Goal: Task Accomplishment & Management: Manage account settings

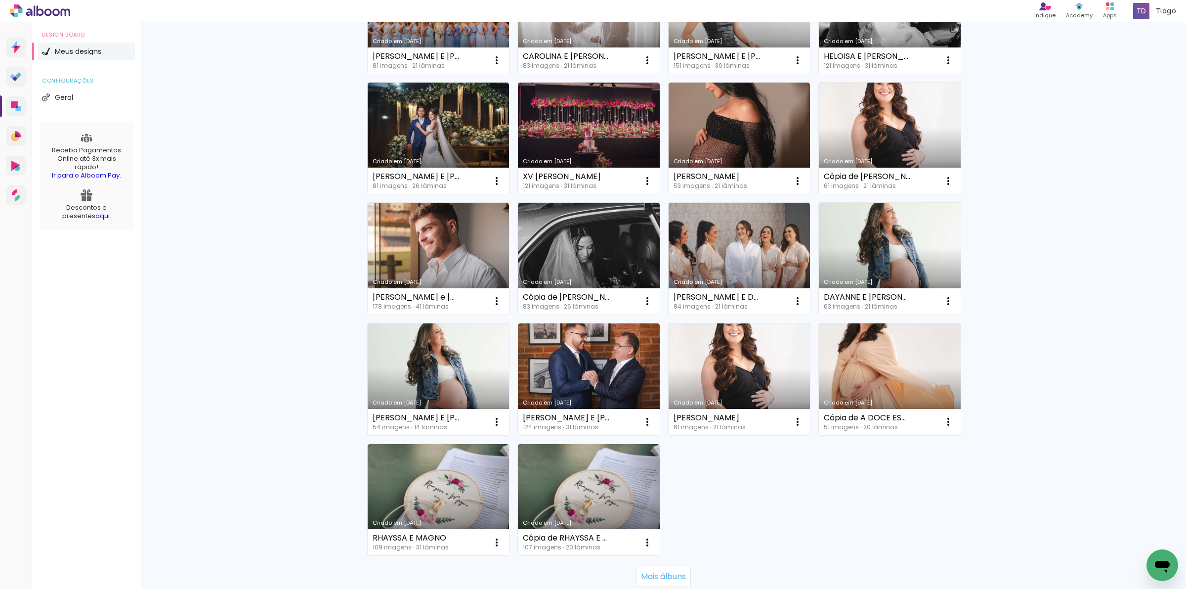
scroll to position [493, 0]
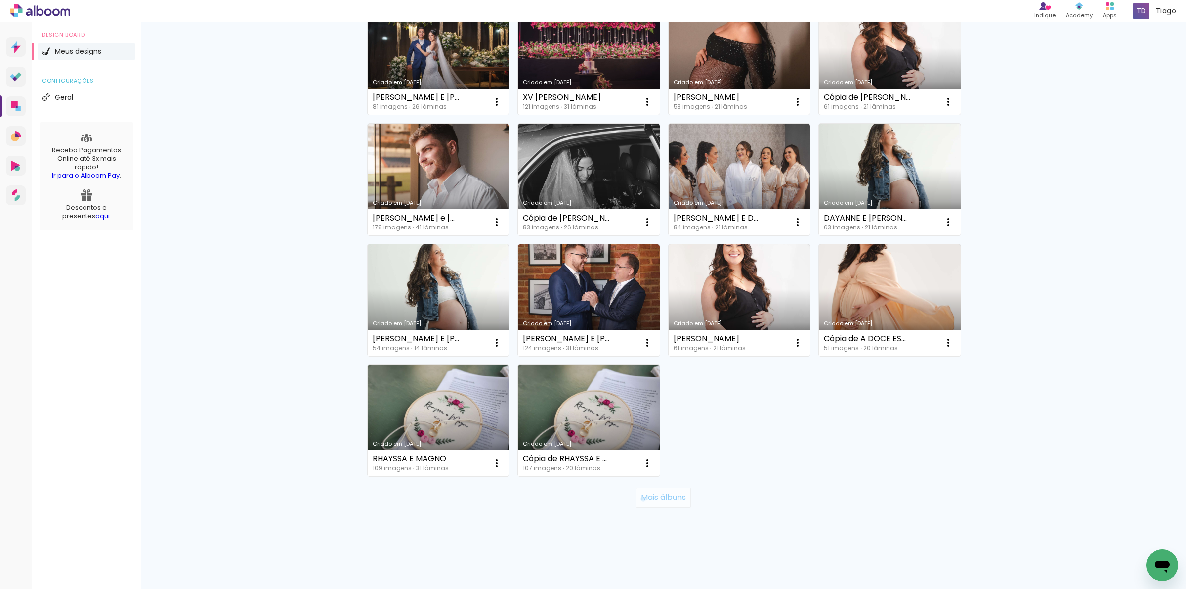
click at [0, 0] on slot "Mais álbuns" at bounding box center [0, 0] width 0 height 0
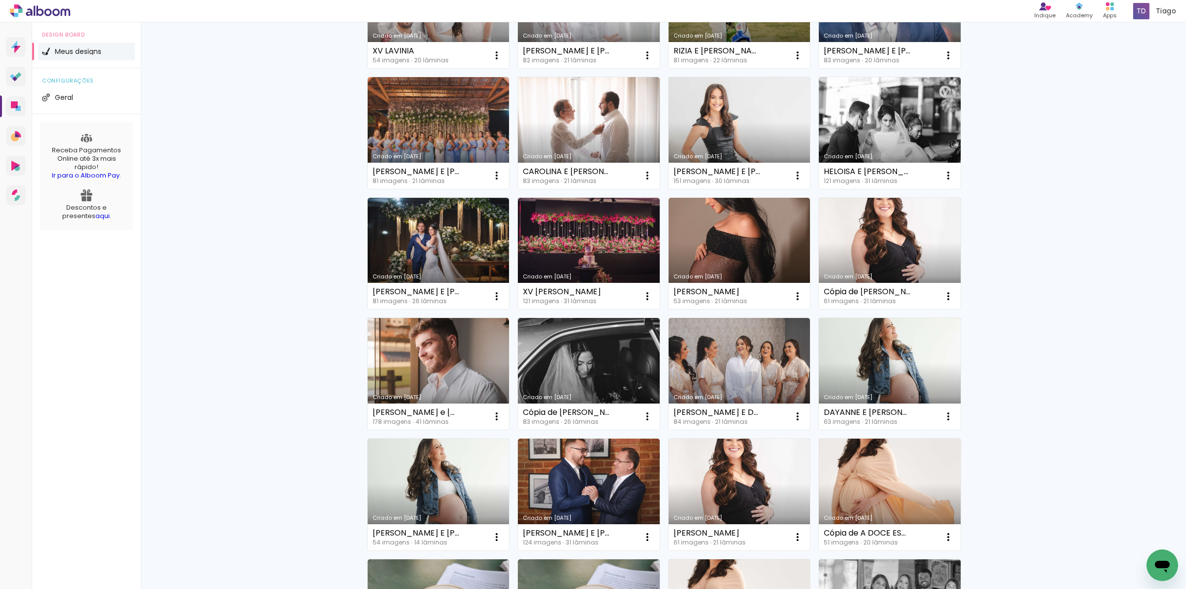
scroll to position [290, 0]
click at [500, 417] on paper-icon-button at bounding box center [497, 417] width 20 height 20
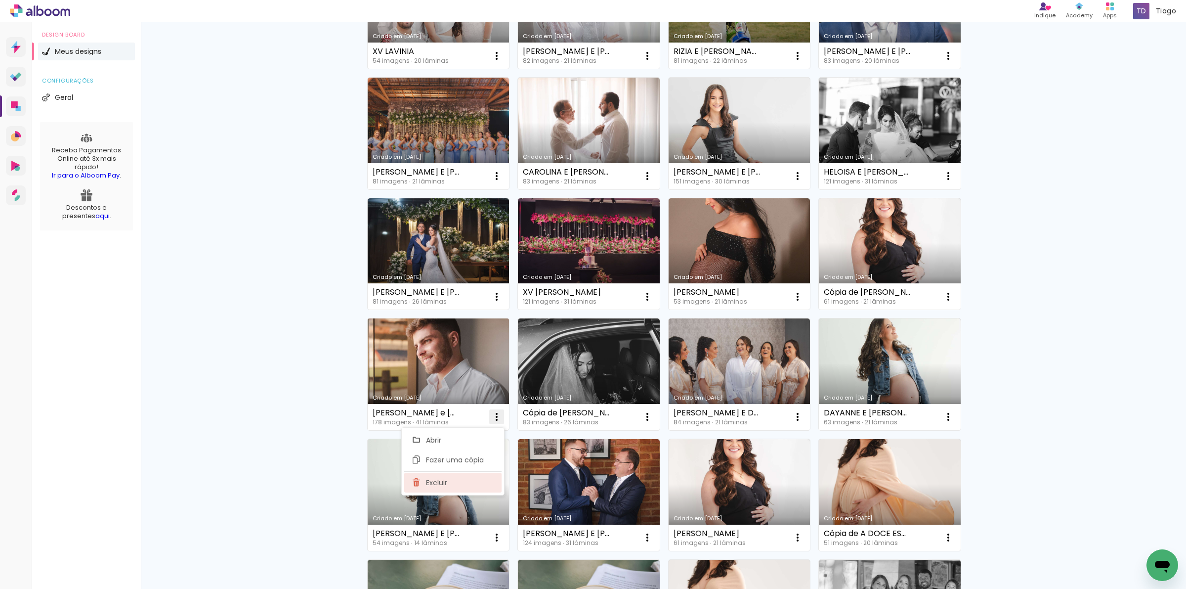
click at [445, 486] on span "Excluir" at bounding box center [436, 482] width 21 height 7
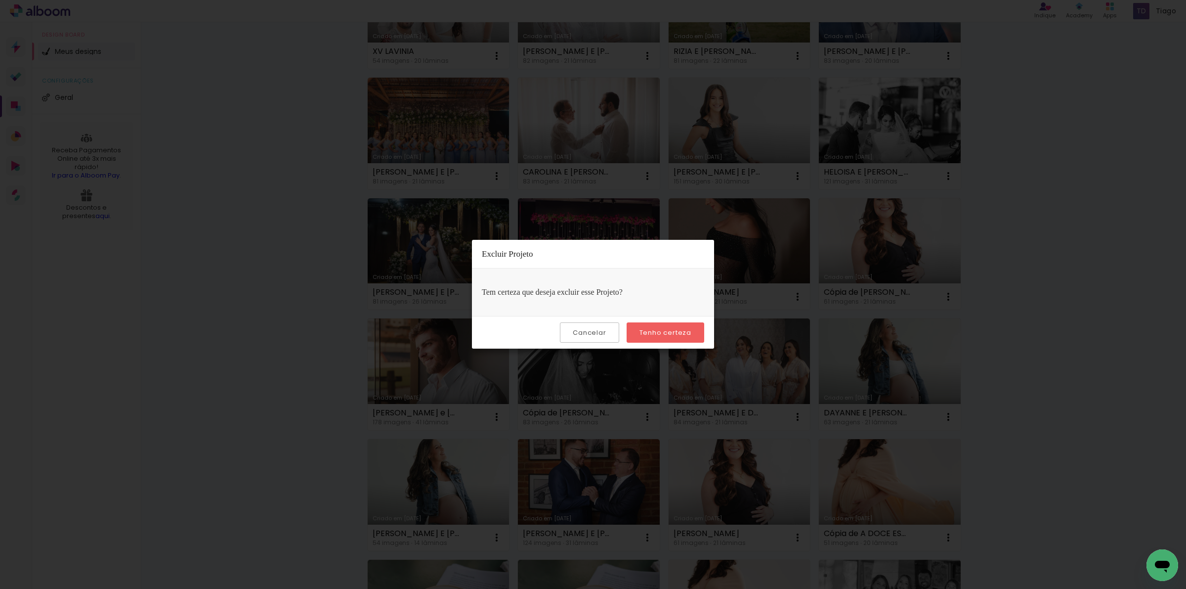
click at [0, 0] on slot "Tenho certeza" at bounding box center [0, 0] width 0 height 0
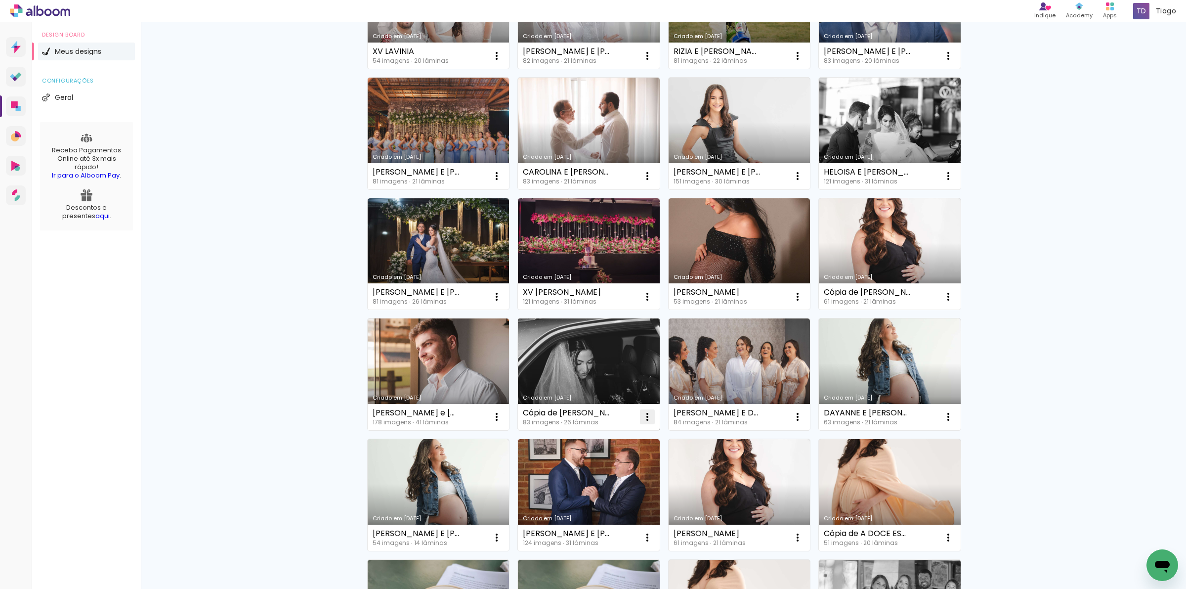
click at [643, 420] on iron-icon at bounding box center [647, 417] width 12 height 12
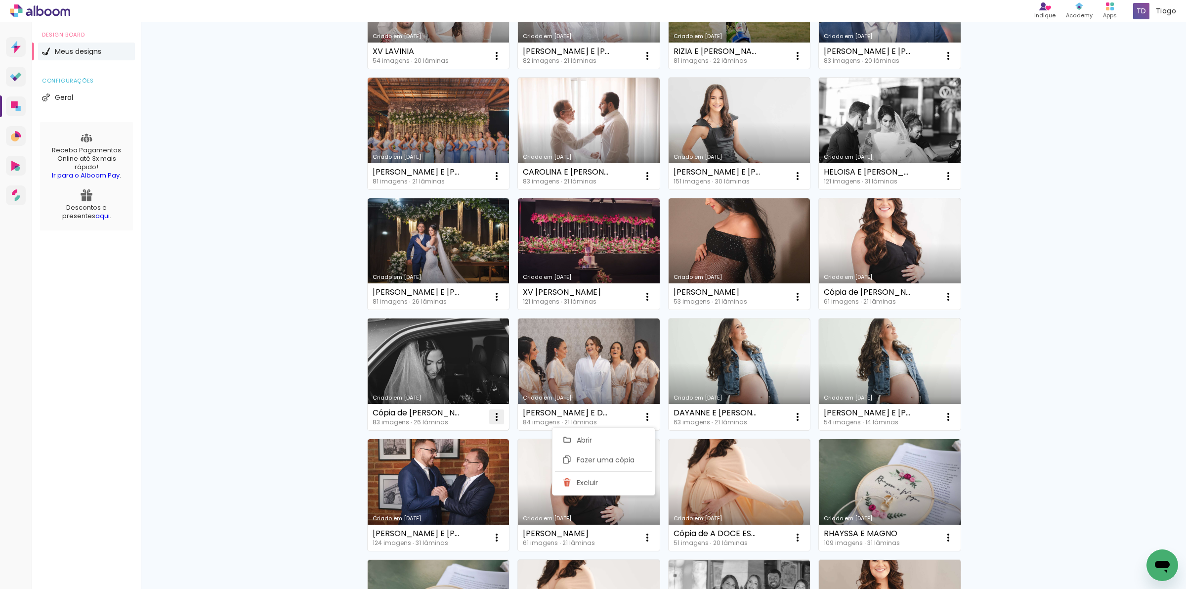
click at [487, 411] on paper-icon-button at bounding box center [497, 417] width 20 height 20
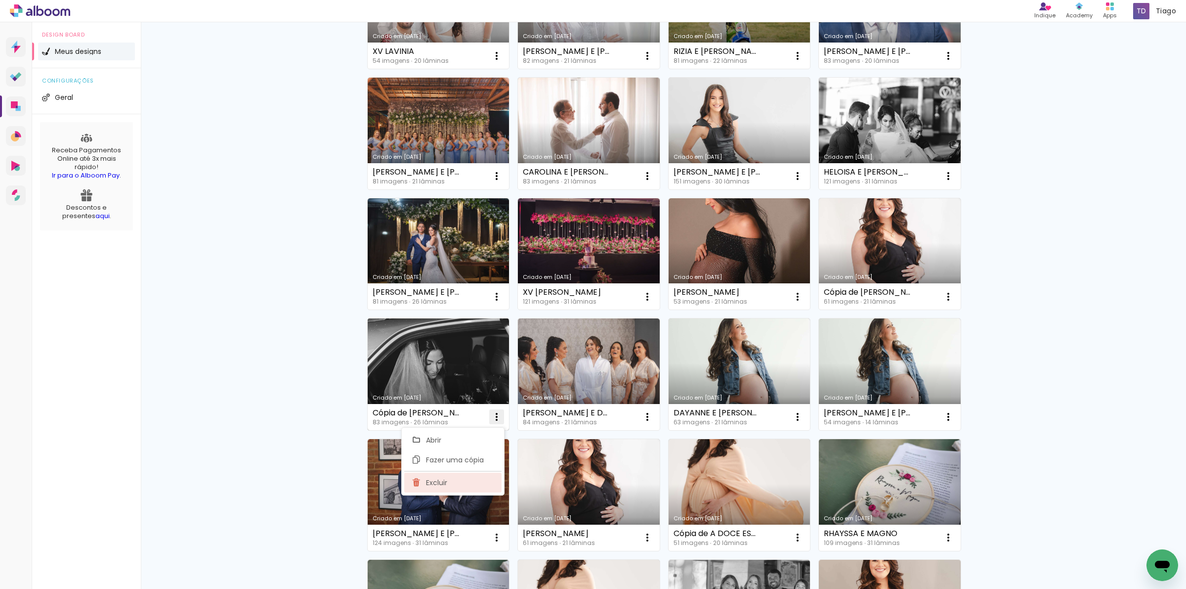
click at [459, 483] on paper-item "Excluir" at bounding box center [452, 482] width 97 height 20
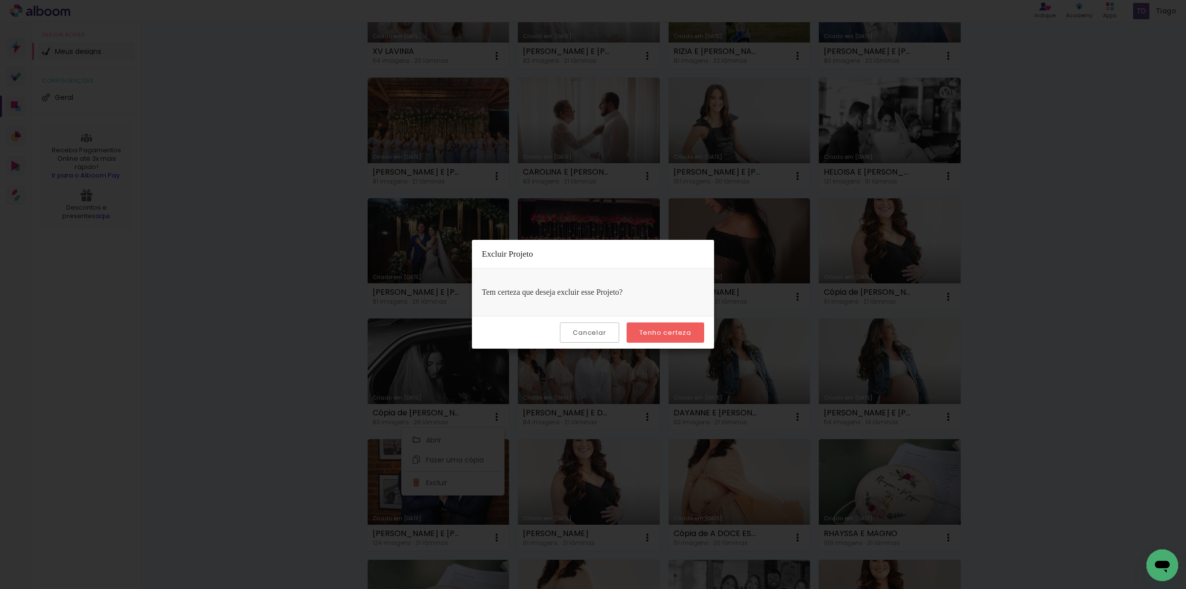
click at [688, 327] on paper-button "Tenho certeza" at bounding box center [666, 332] width 78 height 20
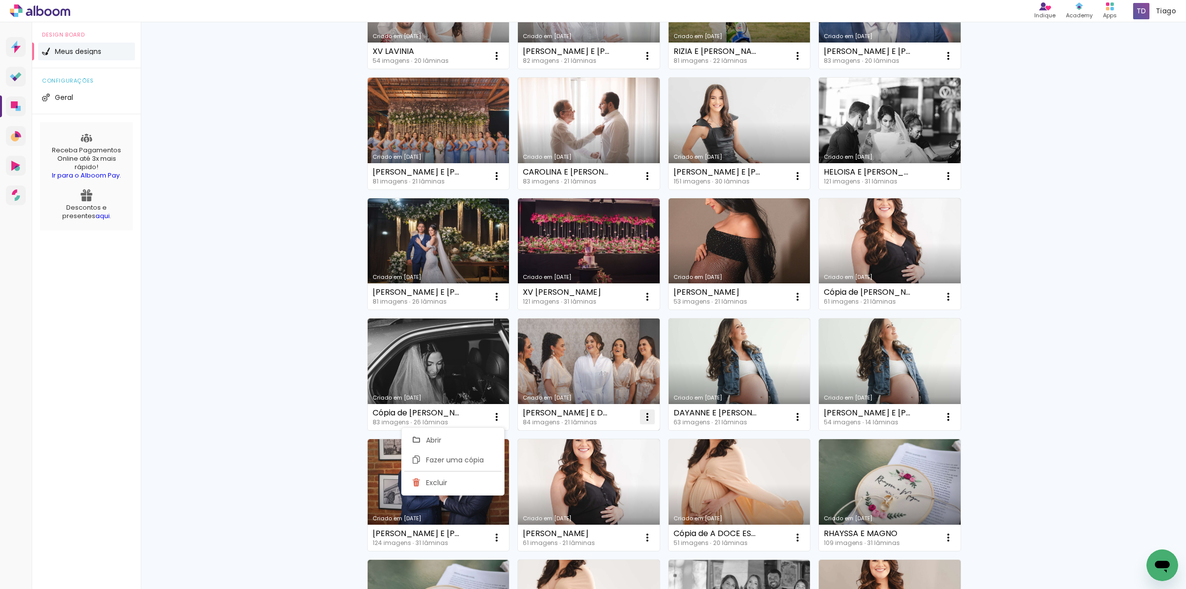
click at [641, 415] on iron-icon at bounding box center [647, 417] width 12 height 12
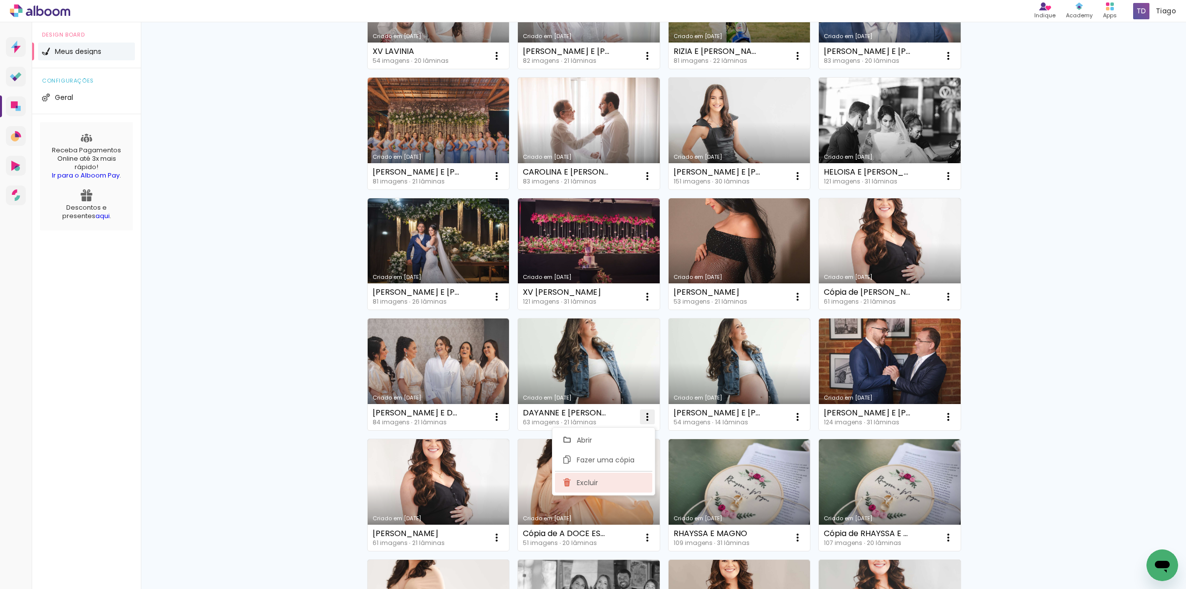
click at [599, 490] on paper-item "Excluir" at bounding box center [603, 482] width 97 height 20
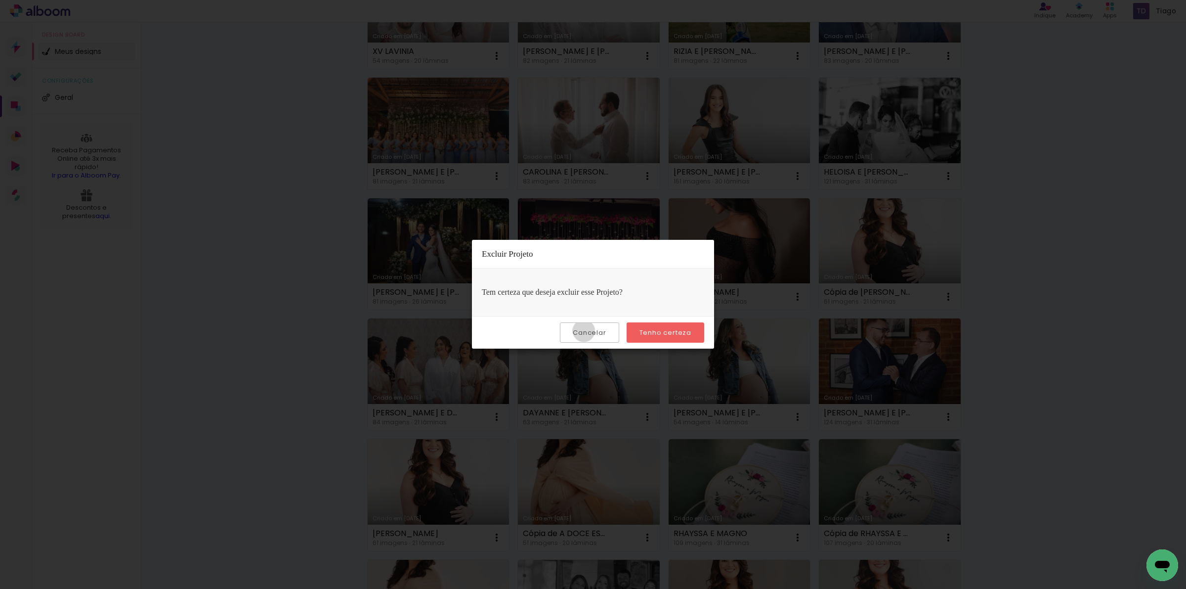
click at [0, 0] on slot "Cancelar" at bounding box center [0, 0] width 0 height 0
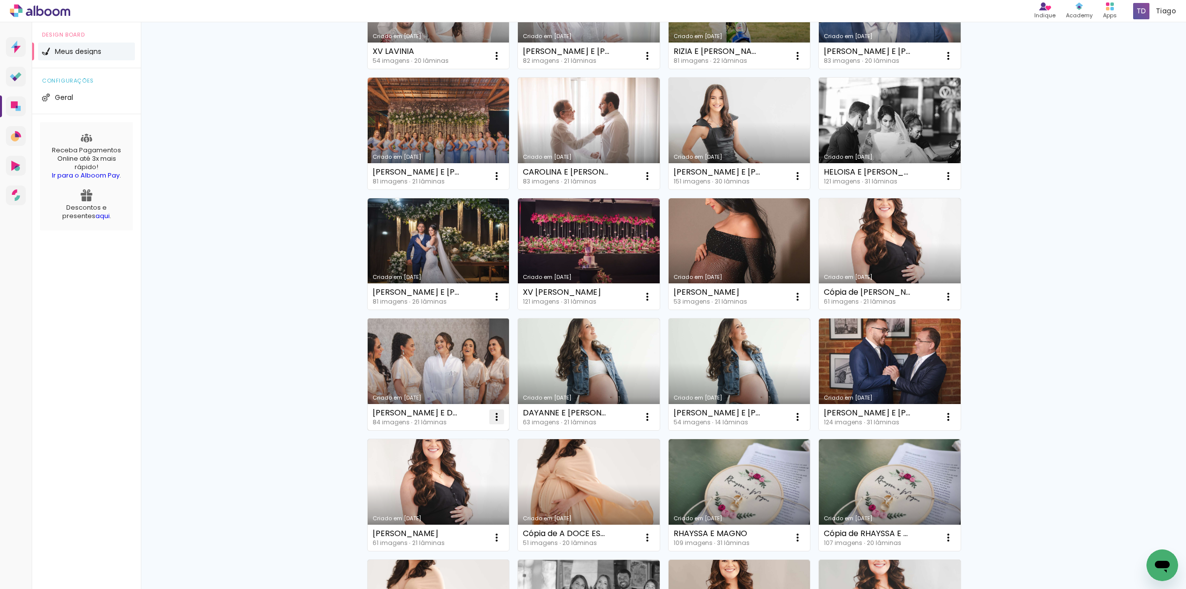
click at [491, 419] on iron-icon at bounding box center [497, 417] width 12 height 12
click at [447, 480] on span "Excluir" at bounding box center [436, 482] width 21 height 7
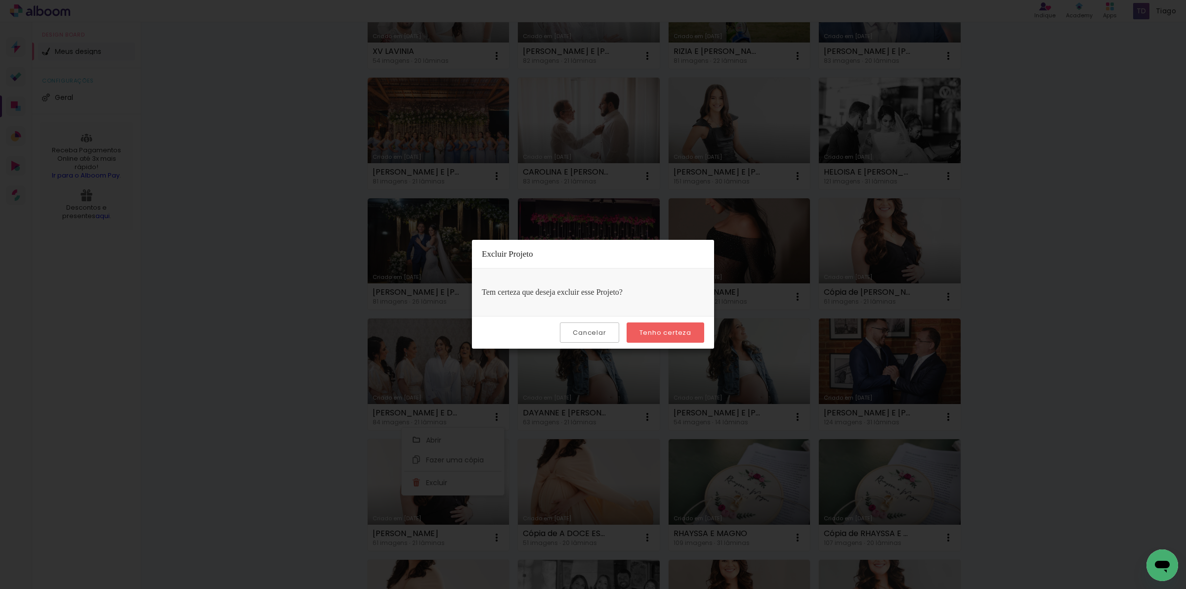
click at [0, 0] on slot "Tenho certeza" at bounding box center [0, 0] width 0 height 0
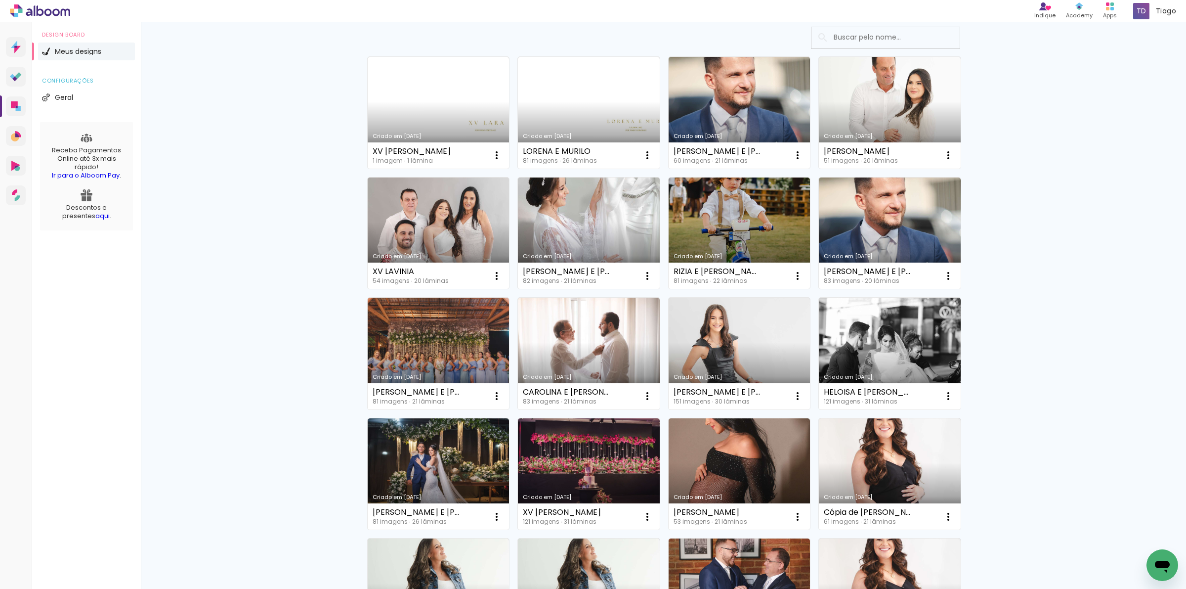
scroll to position [0, 0]
